Goal: Task Accomplishment & Management: Complete application form

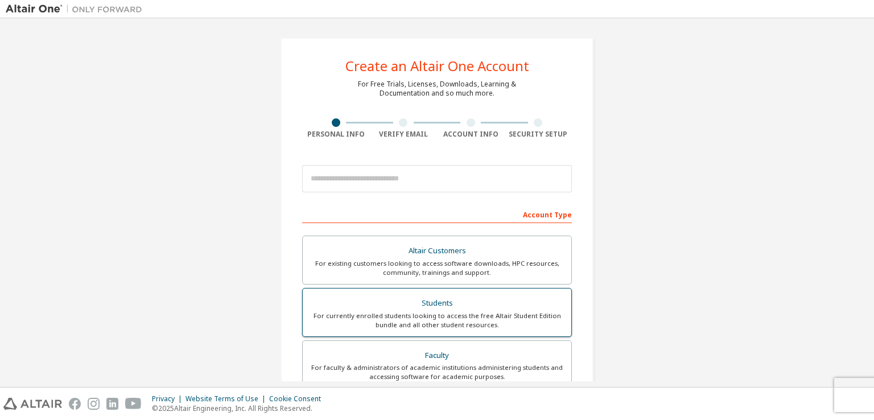
click at [496, 311] on div "For currently enrolled students looking to access the free Altair Student Editi…" at bounding box center [437, 320] width 255 height 18
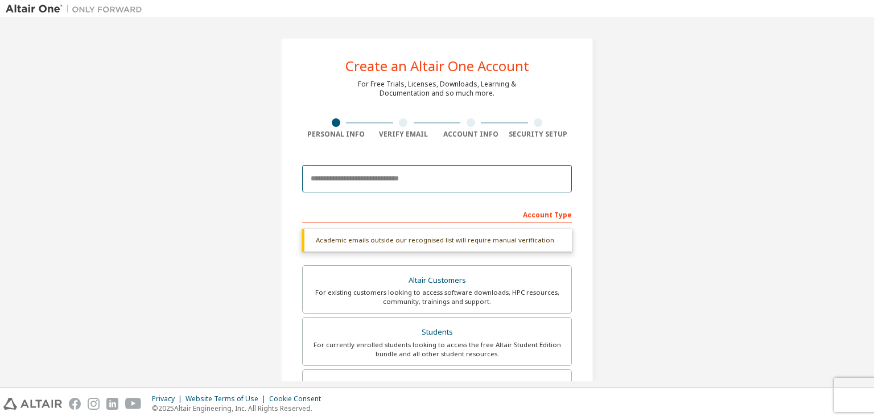
click at [380, 184] on input "email" at bounding box center [437, 178] width 270 height 27
type input "**********"
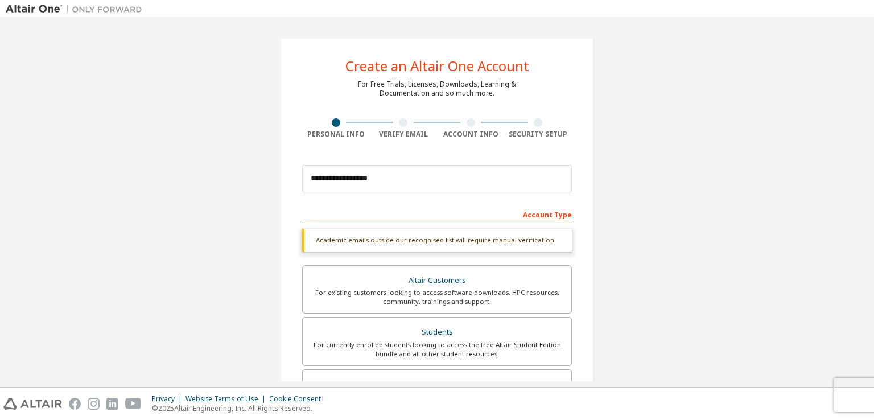
type input "****"
type input "***"
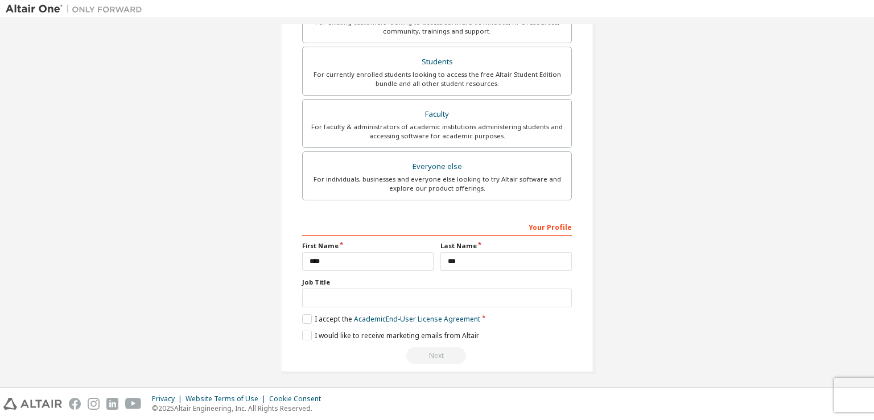
scroll to position [273, 0]
click at [303, 317] on label "I accept the Academic End-User License Agreement" at bounding box center [391, 317] width 178 height 10
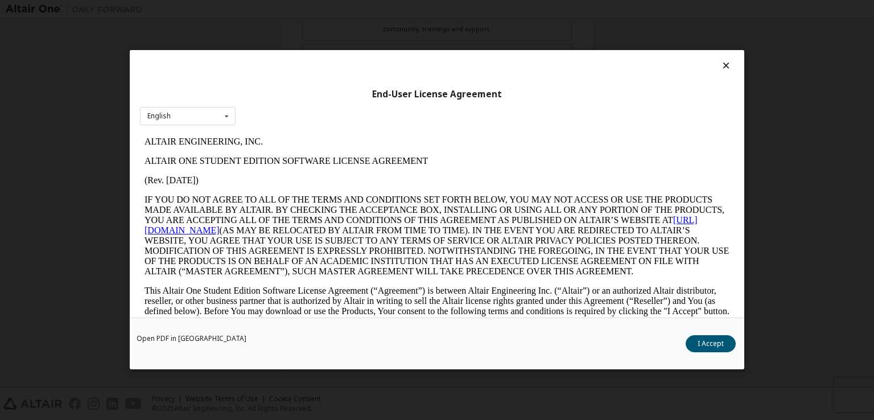
scroll to position [0, 0]
click at [700, 343] on button "I Accept" at bounding box center [711, 344] width 50 height 17
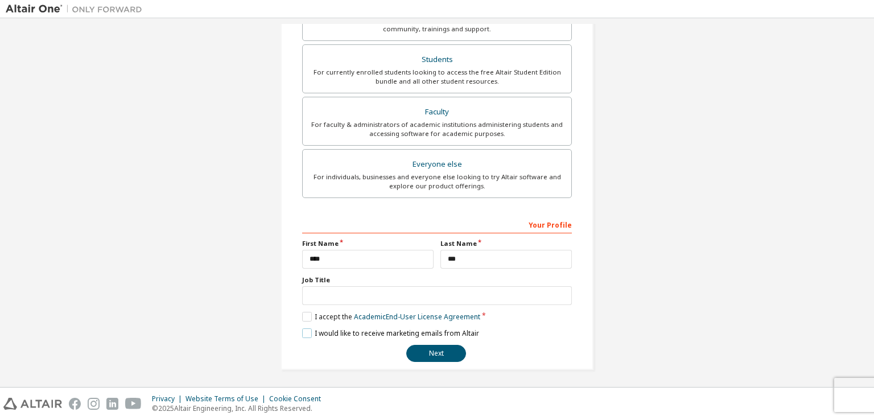
click at [312, 333] on label "I would like to receive marketing emails from Altair" at bounding box center [390, 333] width 177 height 10
click at [451, 351] on button "Next" at bounding box center [436, 353] width 60 height 17
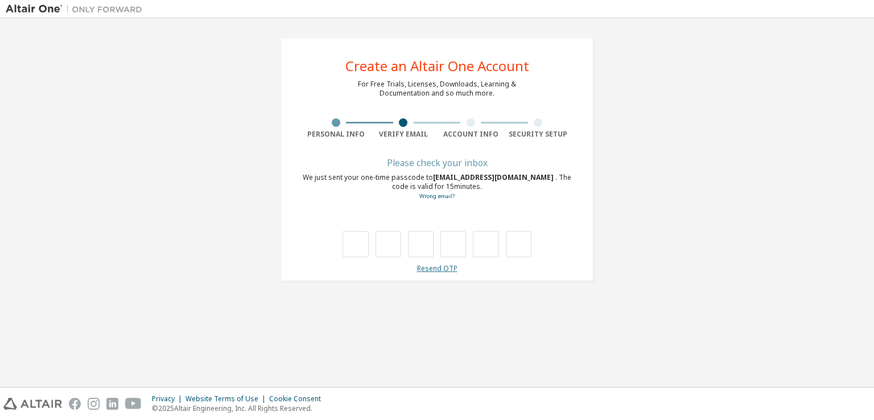
click at [451, 270] on link "Resend OTP" at bounding box center [437, 268] width 40 height 10
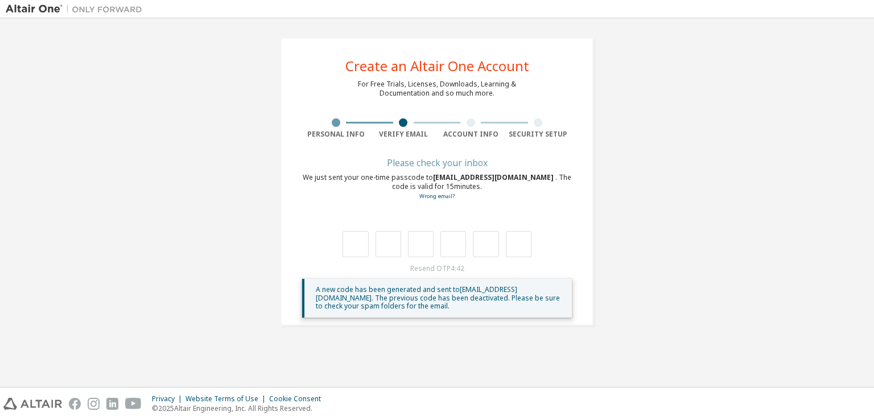
click at [360, 258] on div "Please check your inbox We just sent your one-time passcode to [EMAIL_ADDRESS][…" at bounding box center [437, 238] width 270 height 158
click at [358, 253] on input "text" at bounding box center [356, 244] width 26 height 26
click at [323, 290] on span "A new code has been generated and sent to [EMAIL_ADDRESS][DOMAIN_NAME] . The pr…" at bounding box center [438, 298] width 244 height 26
click at [387, 255] on input "text" at bounding box center [389, 244] width 26 height 26
click at [376, 251] on input "text" at bounding box center [389, 244] width 26 height 26
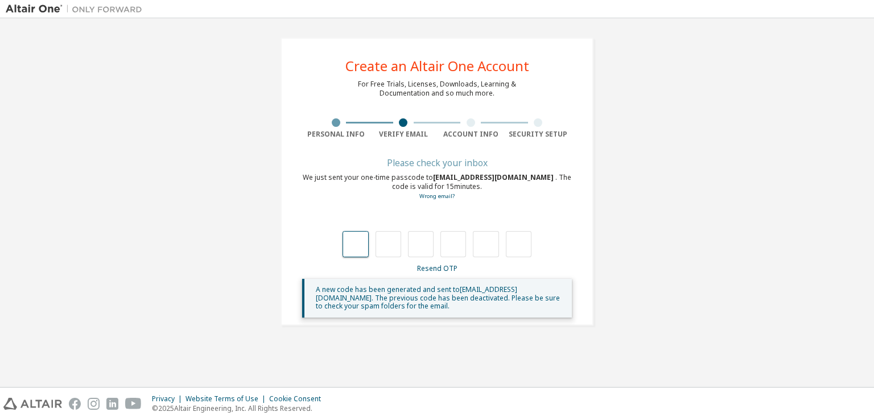
click at [366, 246] on input "text" at bounding box center [356, 244] width 26 height 26
click at [451, 270] on link "Resend OTP" at bounding box center [437, 268] width 40 height 10
